Goal: Download file/media

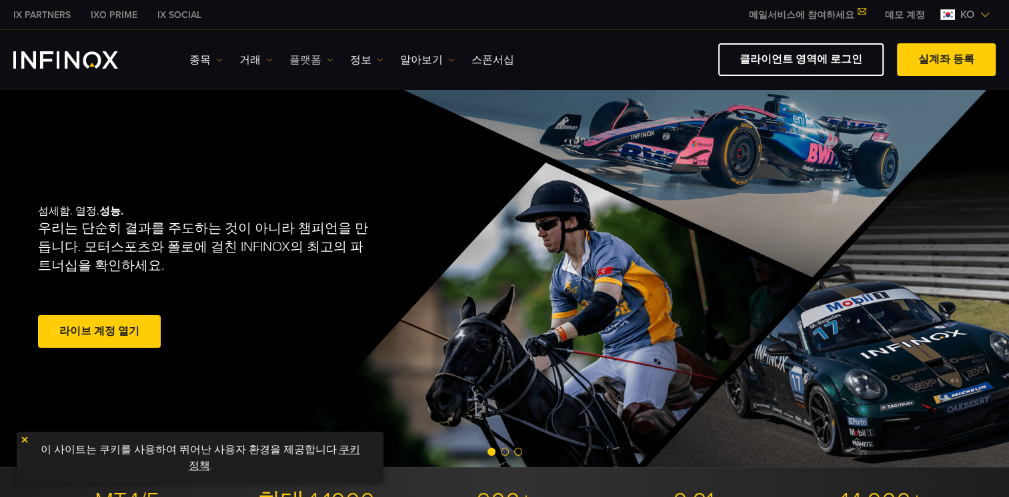
click at [305, 60] on link "플랫폼" at bounding box center [311, 60] width 44 height 16
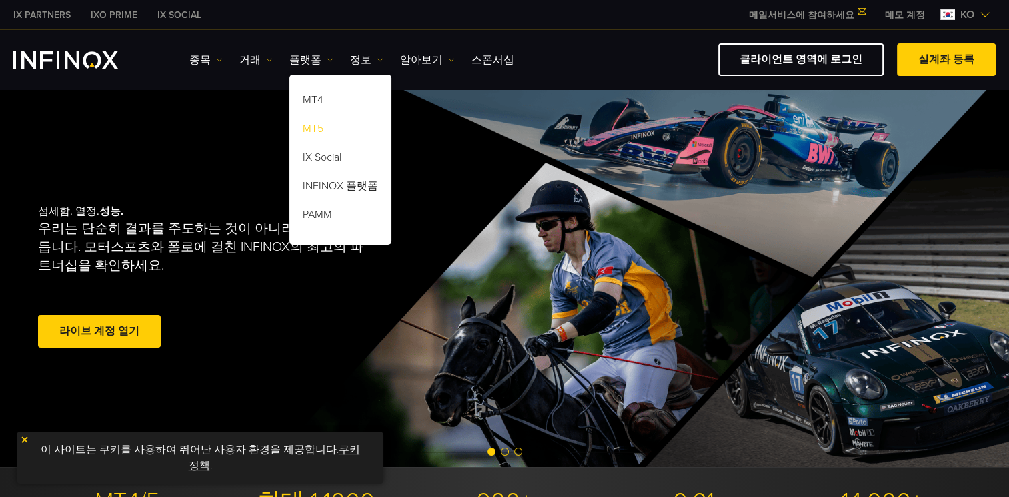
click at [307, 127] on link "MT5" at bounding box center [340, 131] width 102 height 29
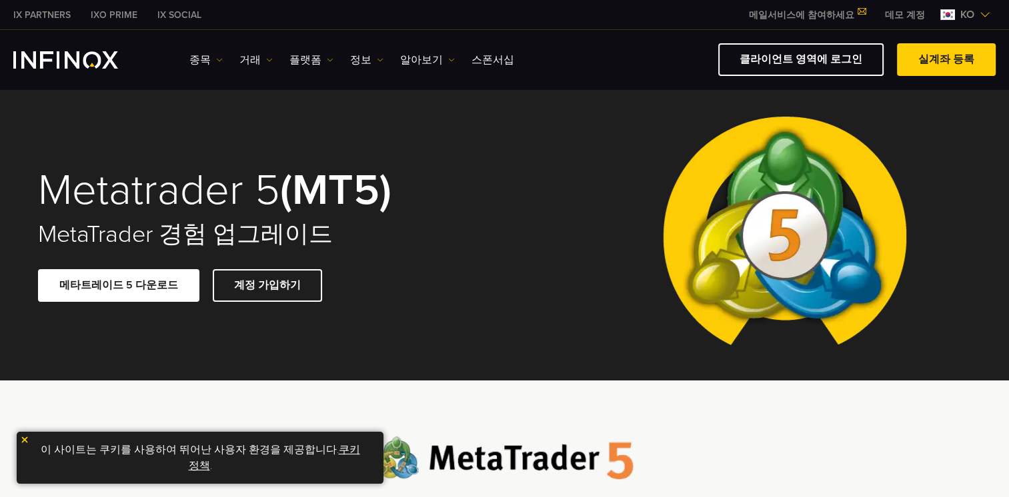
click at [153, 286] on link "메타트레이드 5 다운로드" at bounding box center [118, 285] width 161 height 33
click at [680, 115] on img at bounding box center [784, 235] width 265 height 292
